Goal: Task Accomplishment & Management: Manage account settings

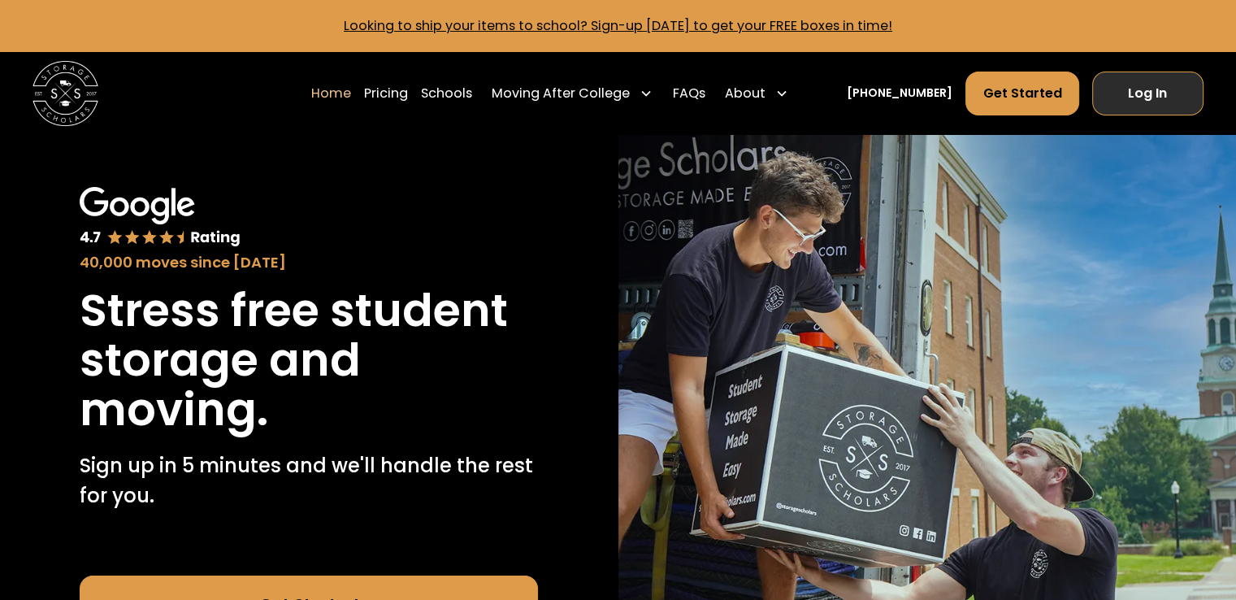
click at [1161, 91] on link "Log In" at bounding box center [1147, 94] width 111 height 44
click at [1128, 90] on link "Log In" at bounding box center [1147, 94] width 111 height 44
